Goal: Information Seeking & Learning: Learn about a topic

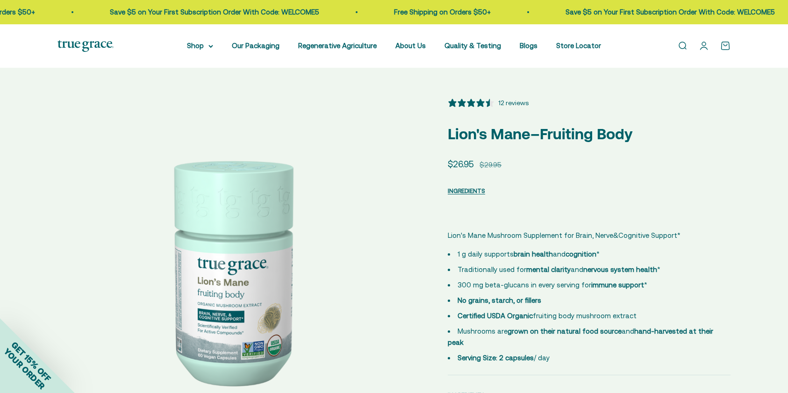
select select "3"
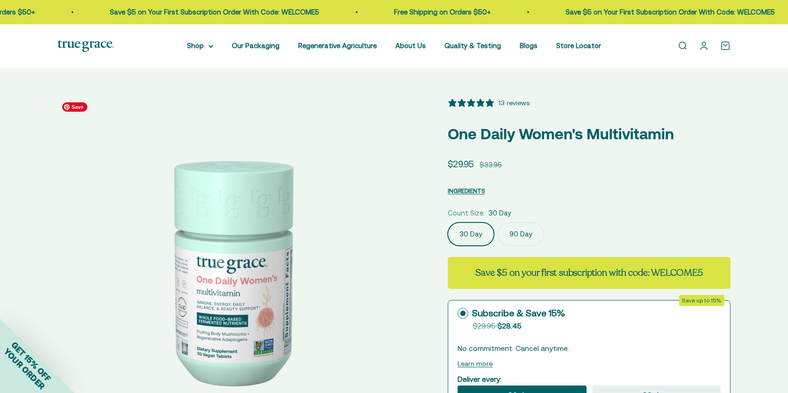
select select "3"
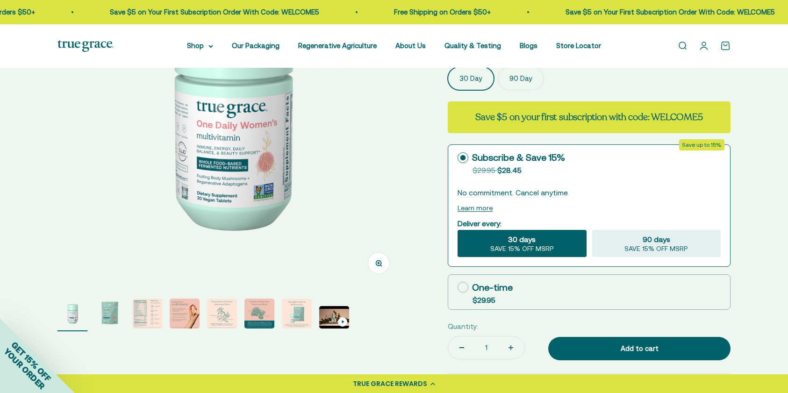
scroll to position [151, 0]
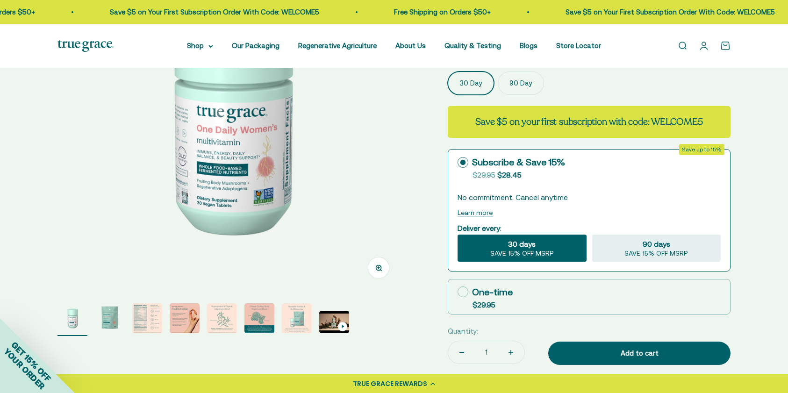
click at [109, 316] on img "Go to item 2" at bounding box center [110, 318] width 30 height 30
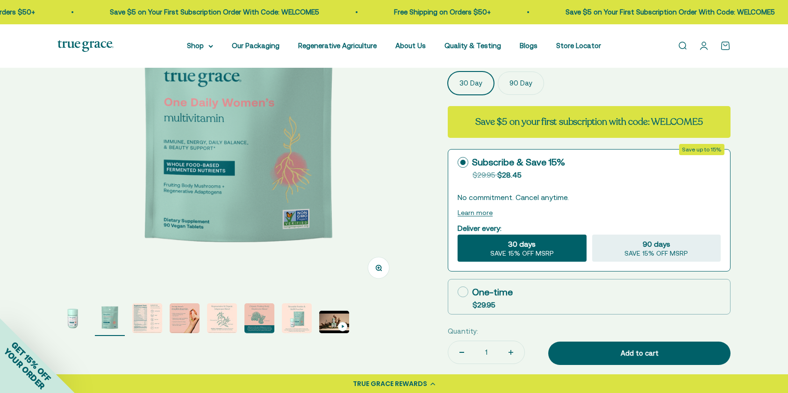
scroll to position [0, 356]
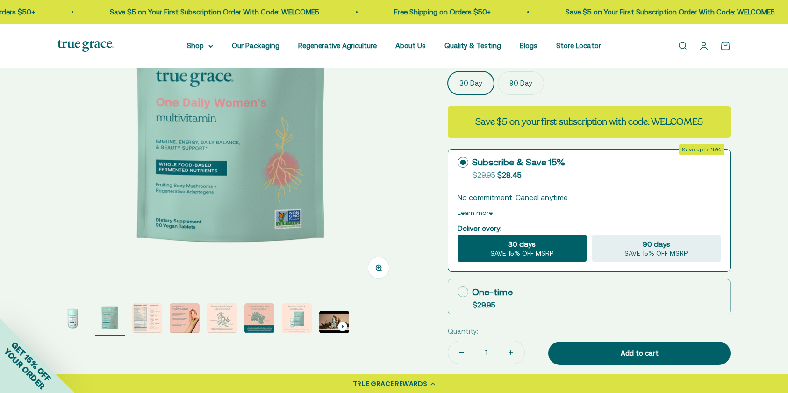
click at [148, 318] on img "Go to item 3" at bounding box center [147, 318] width 30 height 30
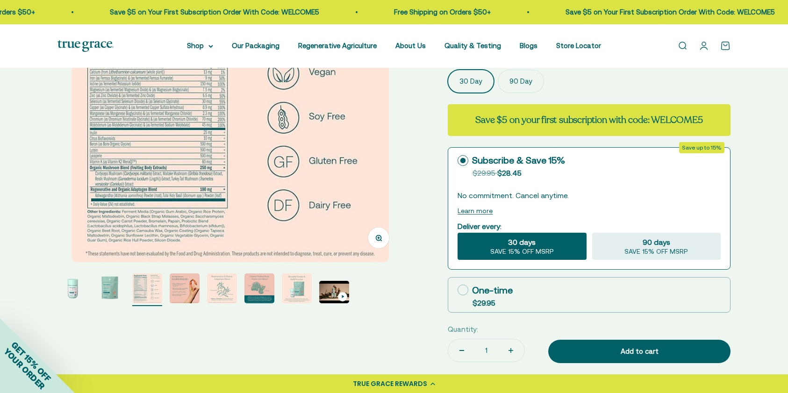
scroll to position [164, 0]
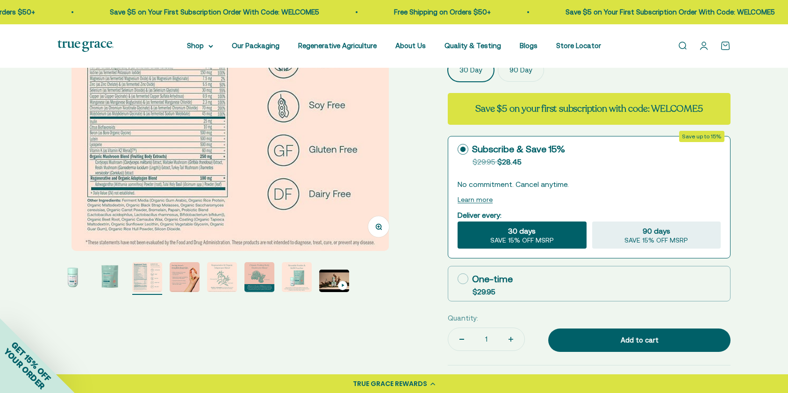
click at [184, 278] on img "Go to item 4" at bounding box center [185, 277] width 30 height 30
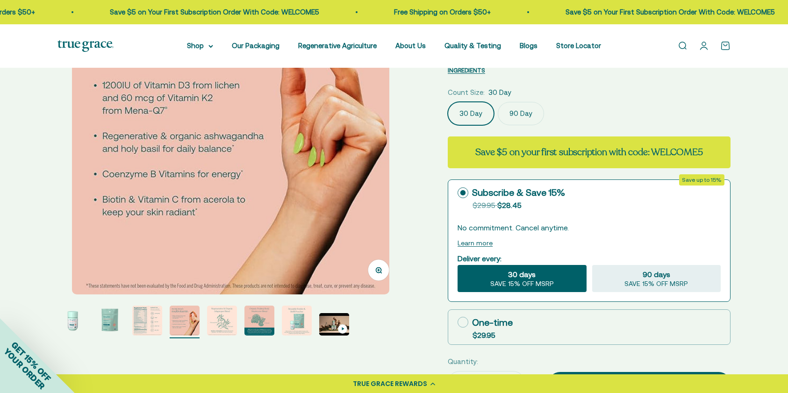
scroll to position [162, 0]
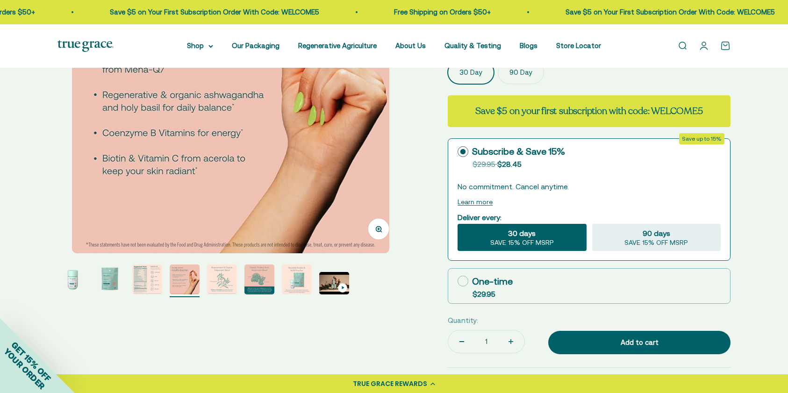
click at [221, 281] on img "Go to item 5" at bounding box center [222, 279] width 30 height 30
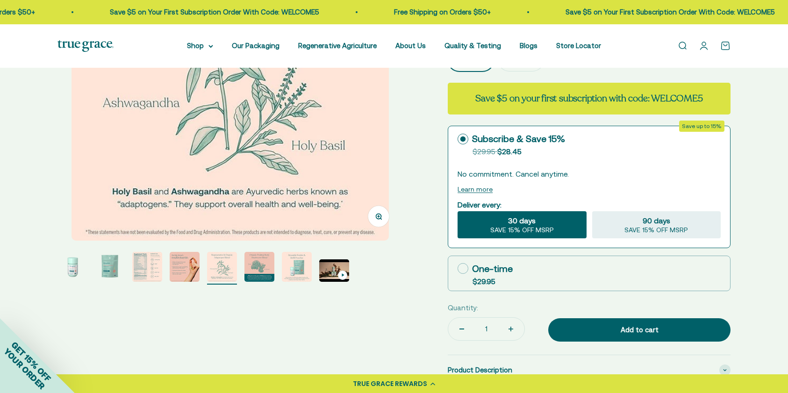
scroll to position [178, 0]
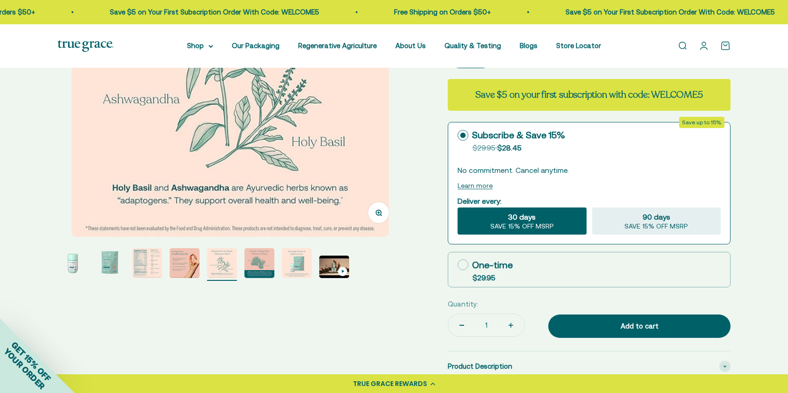
click at [263, 263] on img "Go to item 6" at bounding box center [259, 263] width 30 height 30
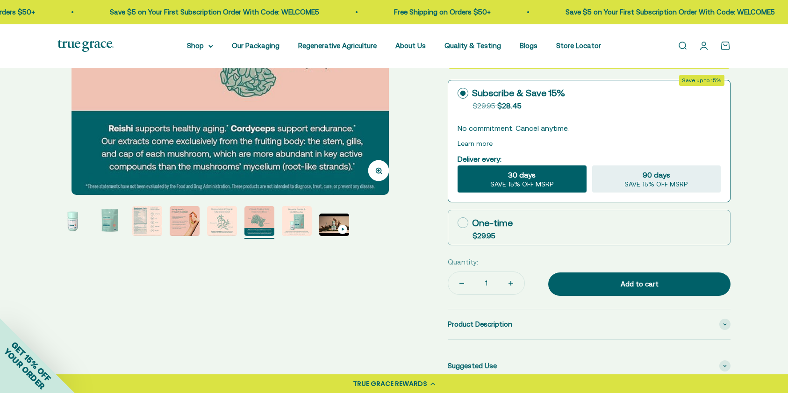
scroll to position [228, 0]
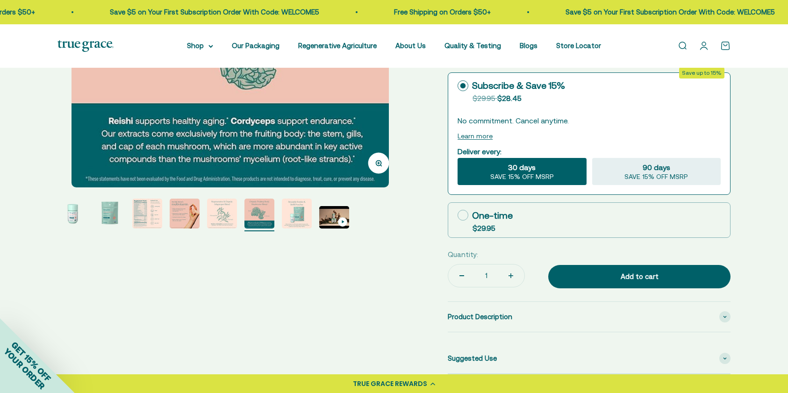
click at [298, 212] on img "Go to item 7" at bounding box center [297, 214] width 30 height 30
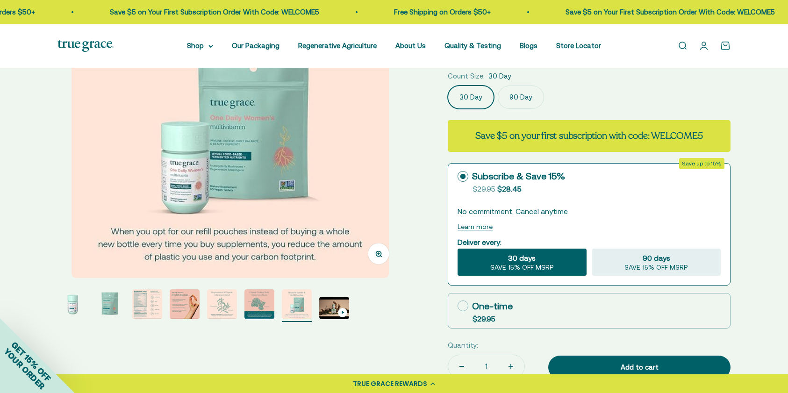
scroll to position [129, 0]
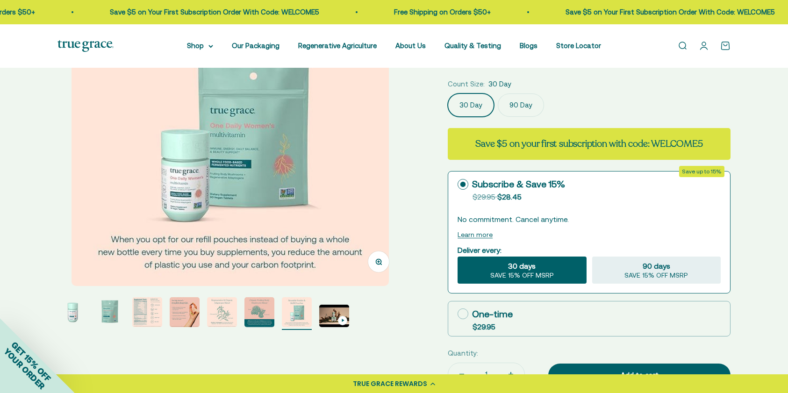
click at [334, 314] on img "Go to item 8" at bounding box center [334, 316] width 30 height 22
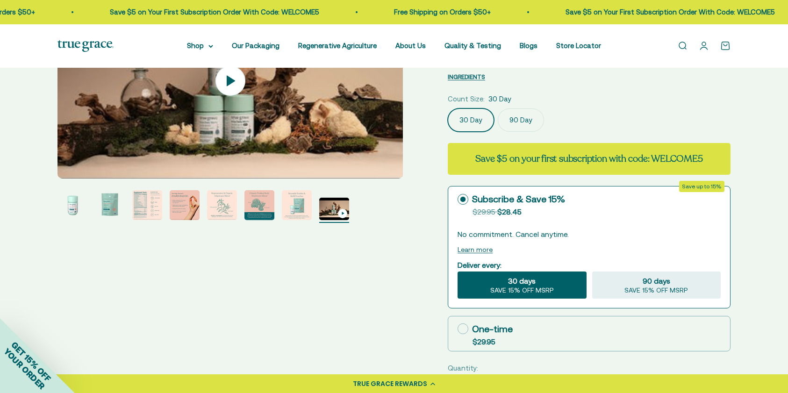
scroll to position [0, 0]
